Goal: Task Accomplishment & Management: Complete application form

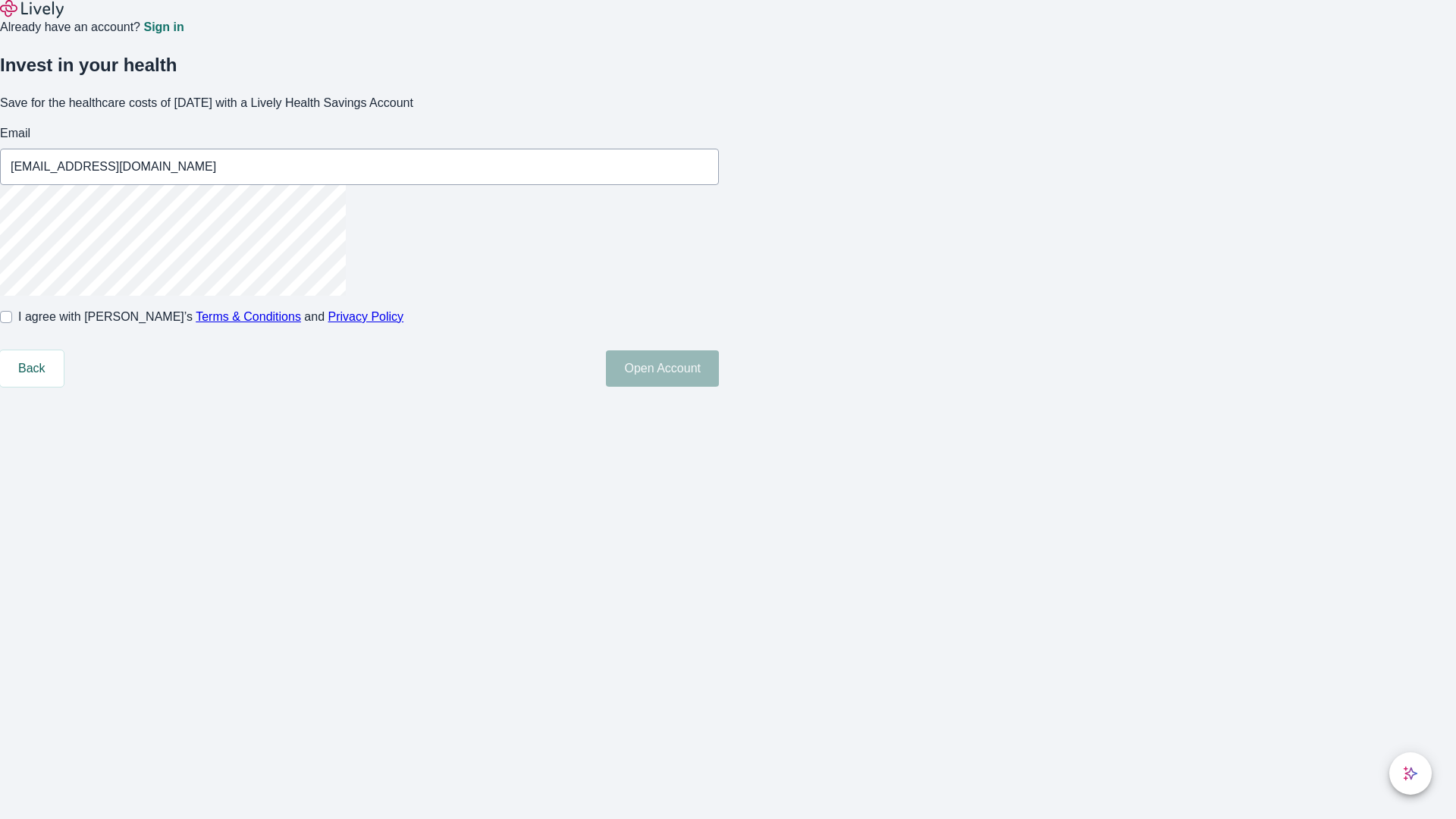
click at [12, 323] on input "I agree with Lively’s Terms & Conditions and Privacy Policy" at bounding box center [6, 317] width 12 height 12
checkbox input "true"
click at [719, 387] on button "Open Account" at bounding box center [662, 368] width 113 height 36
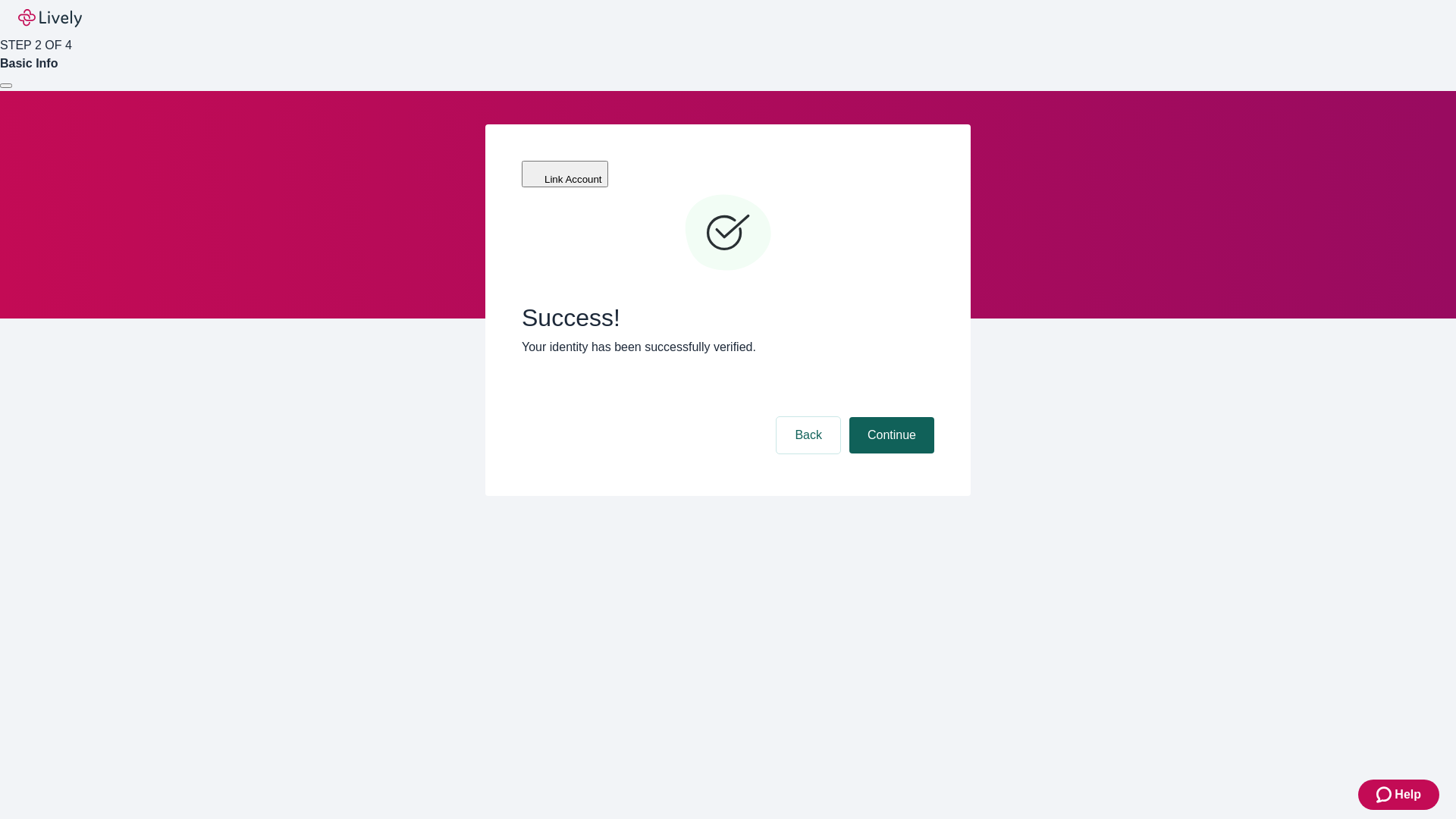
click at [889, 417] on button "Continue" at bounding box center [891, 435] width 85 height 36
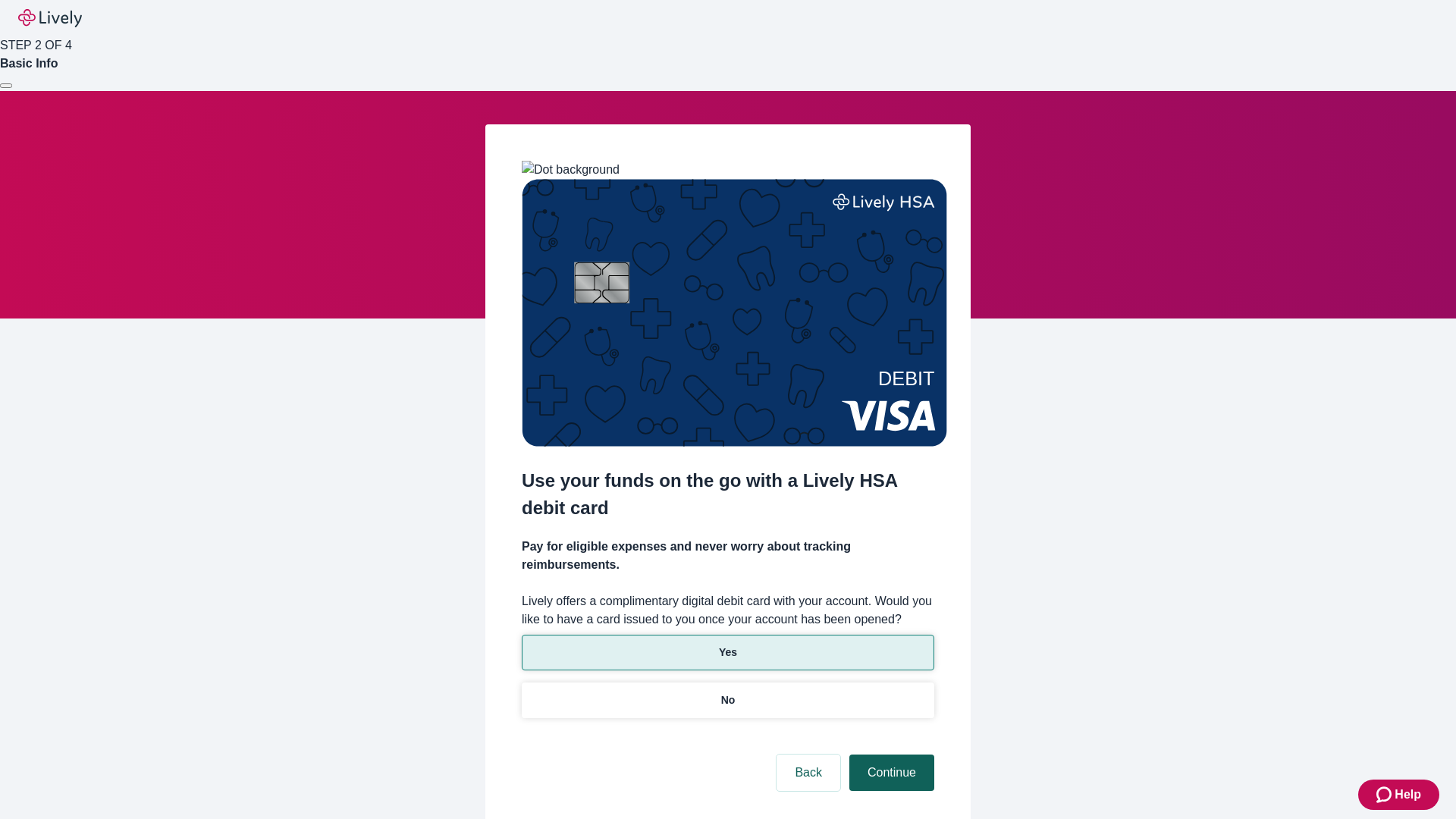
click at [727, 645] on p "Yes" at bounding box center [728, 653] width 18 height 16
click at [889, 754] on button "Continue" at bounding box center [891, 772] width 85 height 36
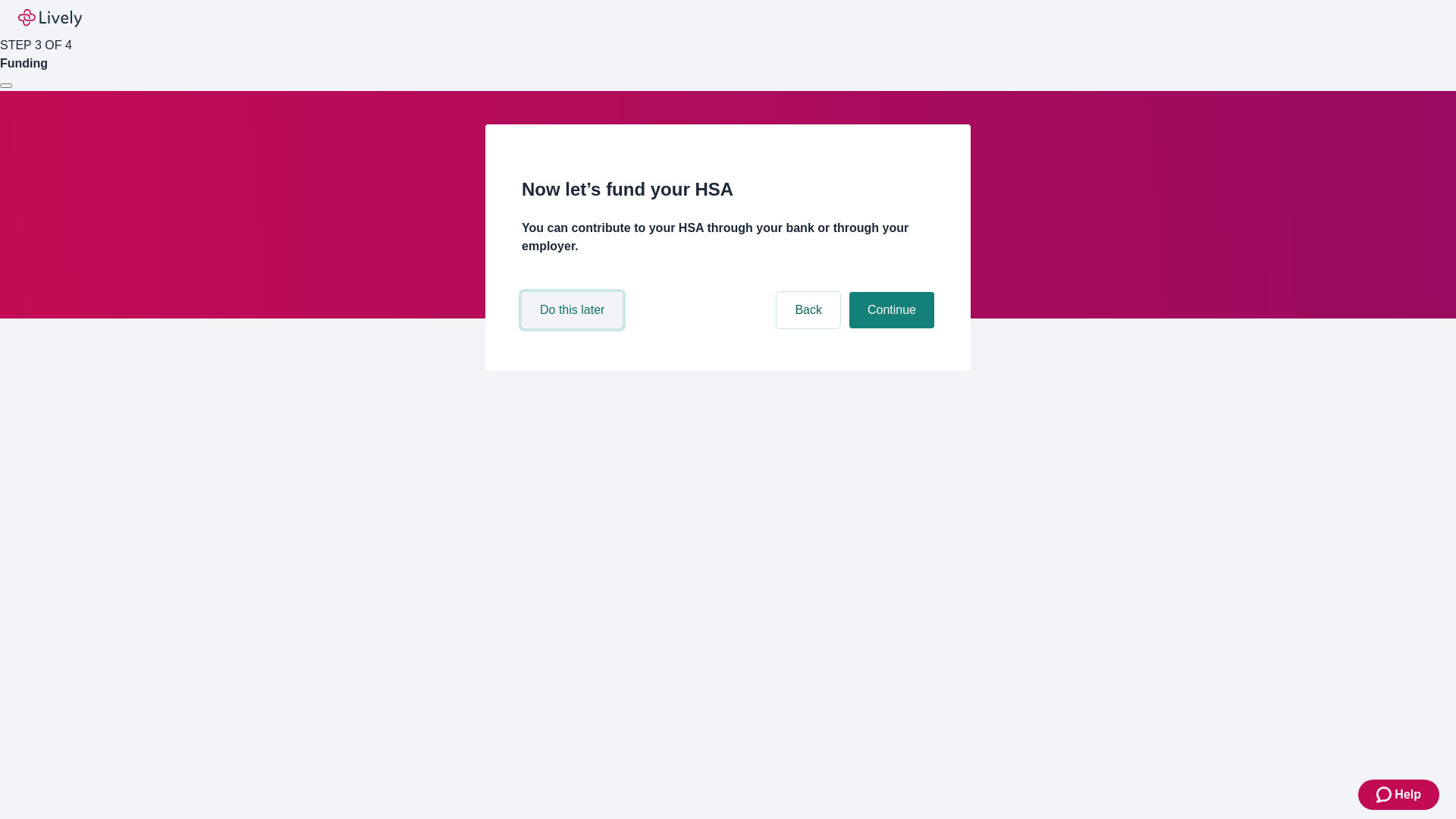
click at [574, 328] on button "Do this later" at bounding box center [572, 310] width 101 height 36
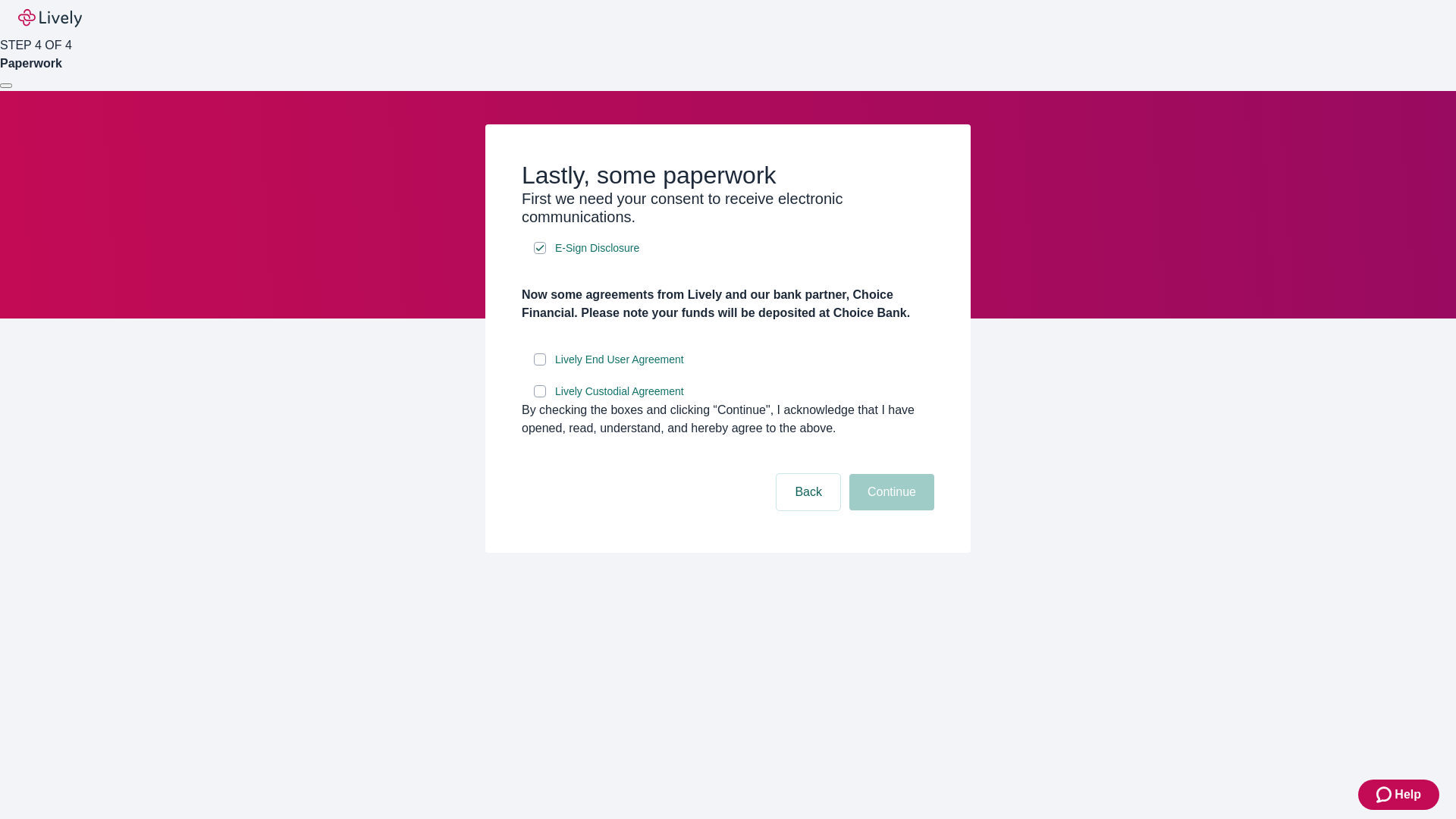
click at [540, 365] on input "Lively End User Agreement" at bounding box center [540, 360] width 12 height 12
checkbox input "true"
click at [540, 398] on input "Lively Custodial Agreement" at bounding box center [540, 391] width 12 height 12
checkbox input "true"
click at [889, 510] on button "Continue" at bounding box center [891, 492] width 85 height 36
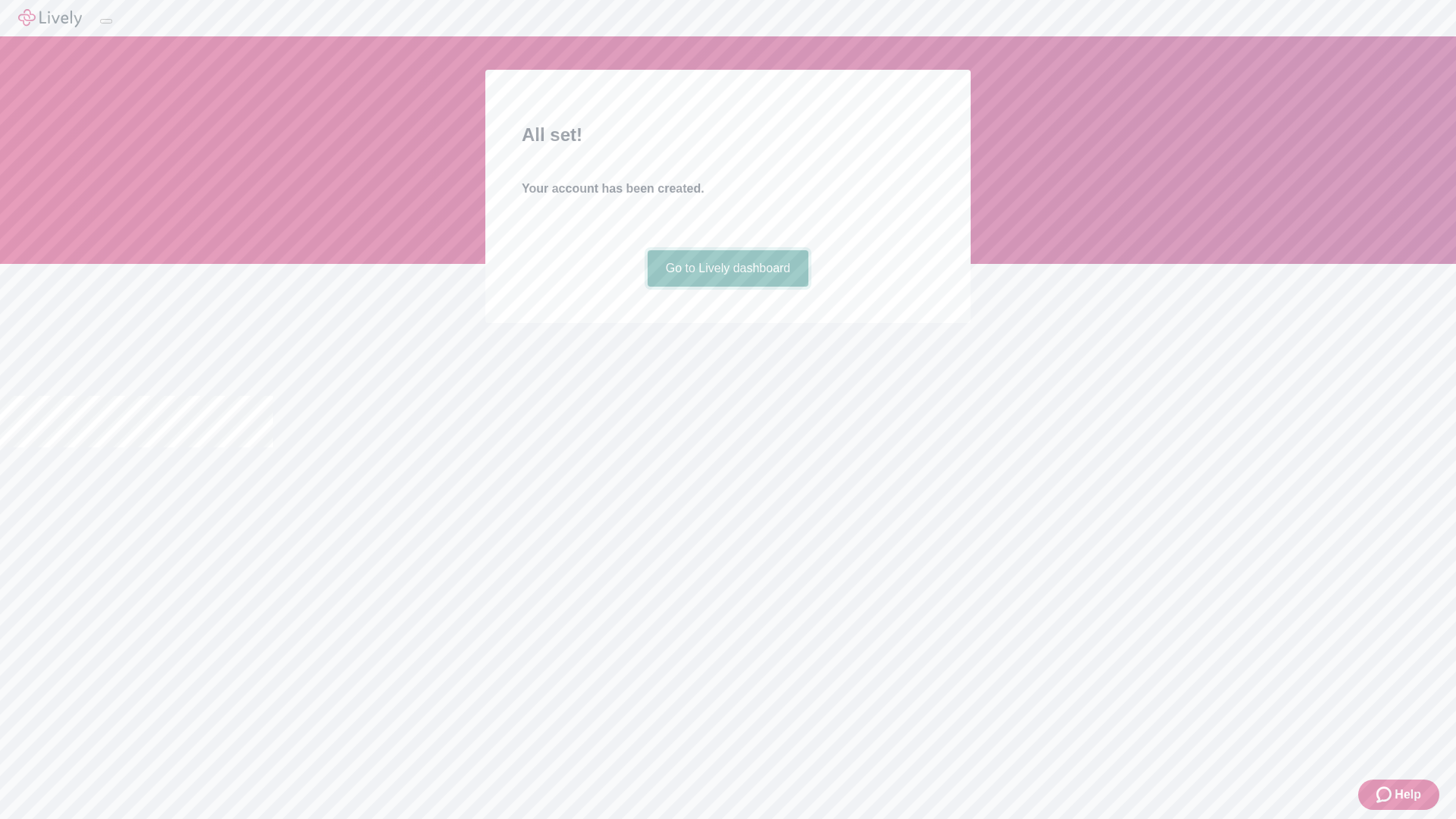
click at [727, 287] on link "Go to Lively dashboard" at bounding box center [729, 268] width 162 height 36
